Goal: Transaction & Acquisition: Purchase product/service

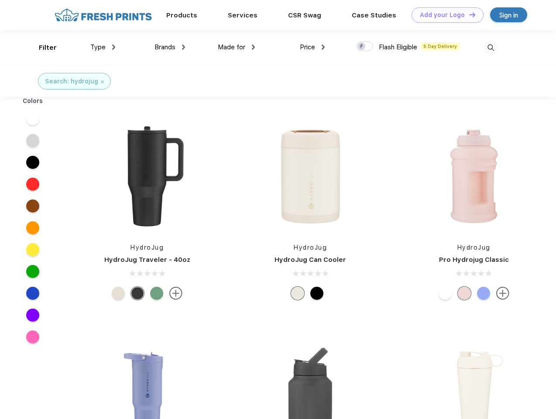
click at [444, 15] on link "Add your Logo Design Tool" at bounding box center [447, 14] width 72 height 15
click at [0, 0] on div "Design Tool" at bounding box center [0, 0] width 0 height 0
click at [468, 14] on link "Add your Logo Design Tool" at bounding box center [447, 14] width 72 height 15
click at [42, 48] on div "Filter" at bounding box center [48, 48] width 18 height 10
click at [103, 47] on span "Type" at bounding box center [97, 47] width 15 height 8
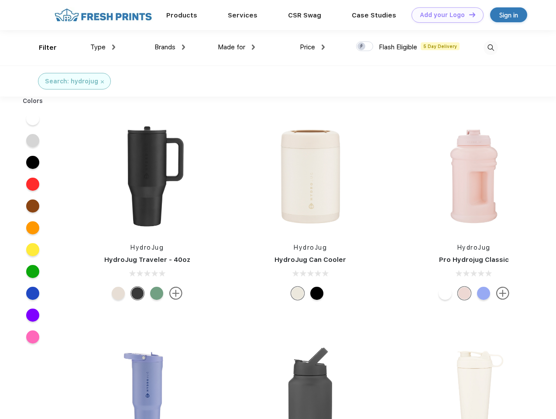
click at [170, 47] on span "Brands" at bounding box center [164, 47] width 21 height 8
click at [237, 47] on span "Made for" at bounding box center [231, 47] width 27 height 8
click at [312, 47] on span "Price" at bounding box center [307, 47] width 15 height 8
click at [365, 47] on div at bounding box center [364, 46] width 17 height 10
click at [362, 47] on input "checkbox" at bounding box center [359, 44] width 6 height 6
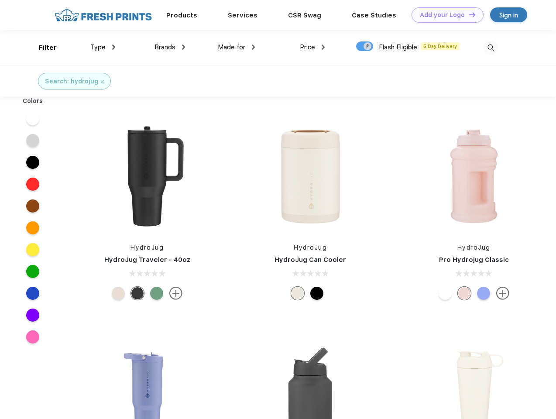
click at [490, 48] on img at bounding box center [490, 48] width 14 height 14
